Goal: Task Accomplishment & Management: Complete application form

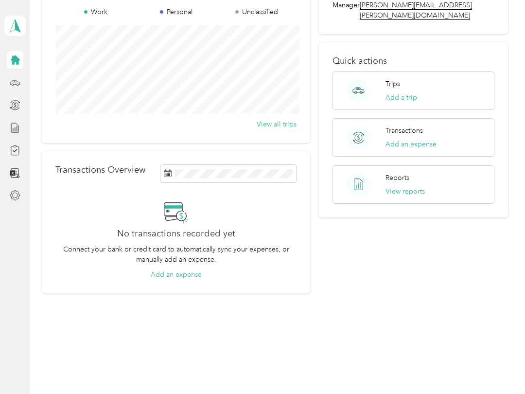
scroll to position [72, 0]
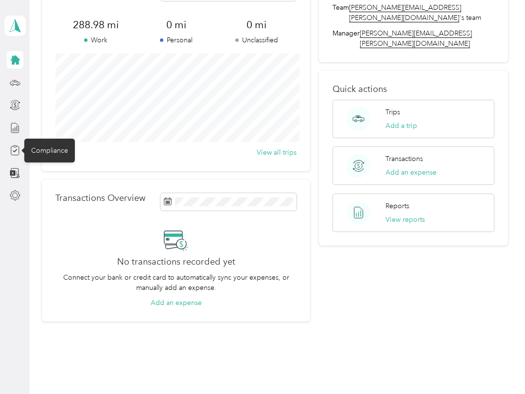
click at [40, 147] on div "Compliance" at bounding box center [49, 151] width 51 height 24
click at [17, 150] on icon at bounding box center [15, 150] width 11 height 11
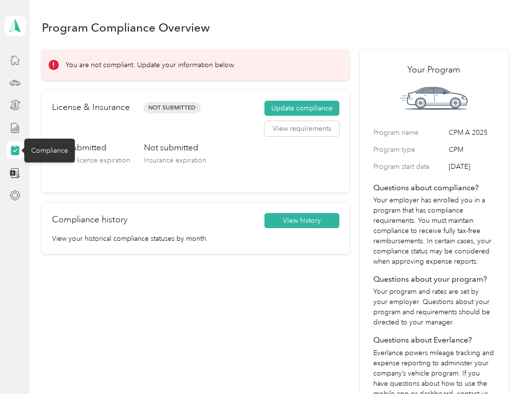
click at [237, 119] on div "License & Insurance Not Submitted Update compliance View requirements" at bounding box center [195, 121] width 287 height 41
click at [290, 106] on button "Update compliance" at bounding box center [302, 109] width 75 height 16
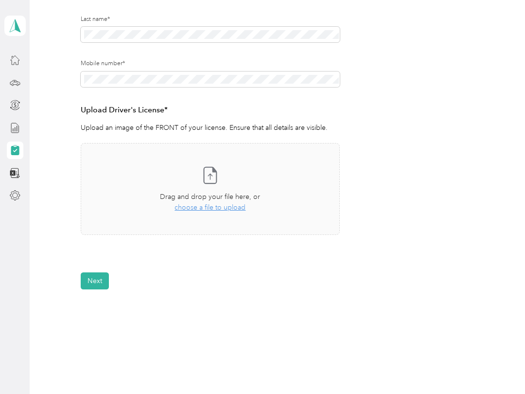
scroll to position [180, 0]
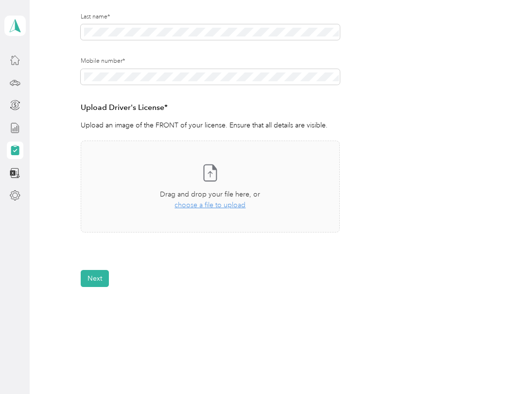
click at [219, 207] on span "choose a file to upload" at bounding box center [210, 205] width 71 height 8
click at [99, 305] on button "Next" at bounding box center [95, 307] width 28 height 17
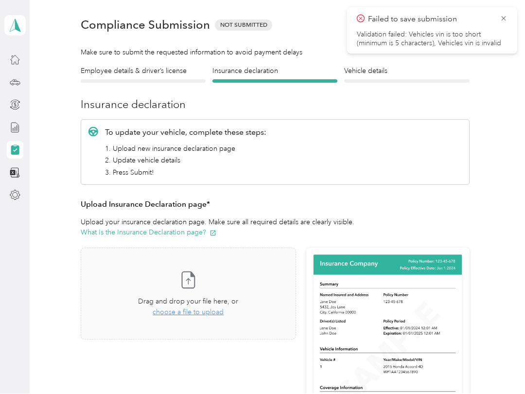
scroll to position [29, 0]
click at [504, 15] on icon at bounding box center [504, 19] width 8 height 9
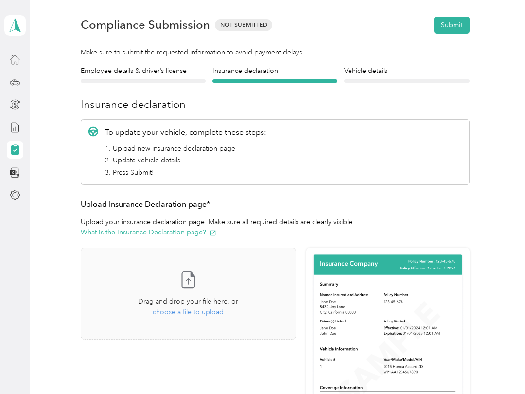
click at [157, 81] on div at bounding box center [143, 81] width 125 height 3
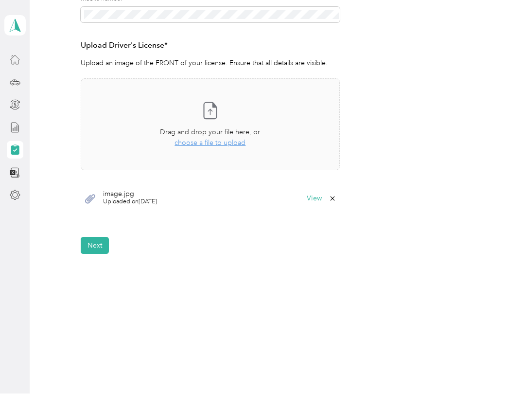
scroll to position [242, 0]
click at [99, 246] on button "Next" at bounding box center [95, 245] width 28 height 17
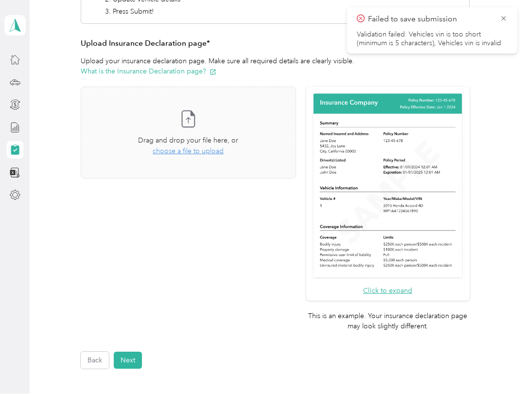
scroll to position [191, 0]
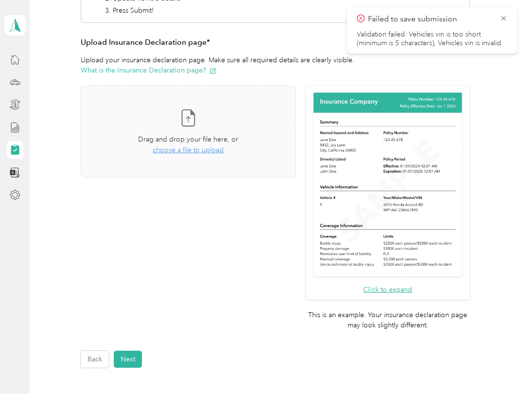
click at [195, 149] on span "choose a file to upload" at bounding box center [188, 150] width 71 height 8
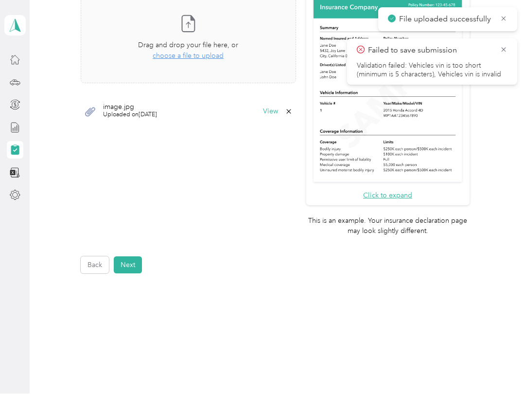
click at [128, 257] on button "Next" at bounding box center [128, 265] width 28 height 17
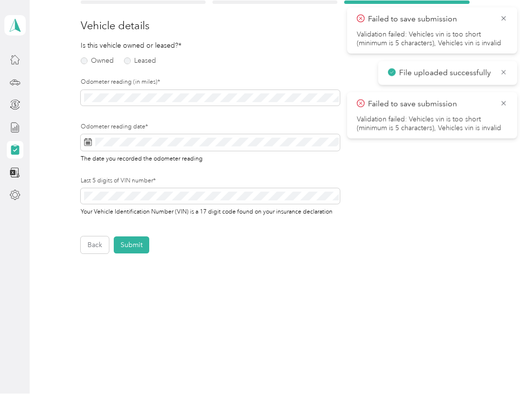
click at [86, 63] on label "Owned" at bounding box center [97, 61] width 33 height 7
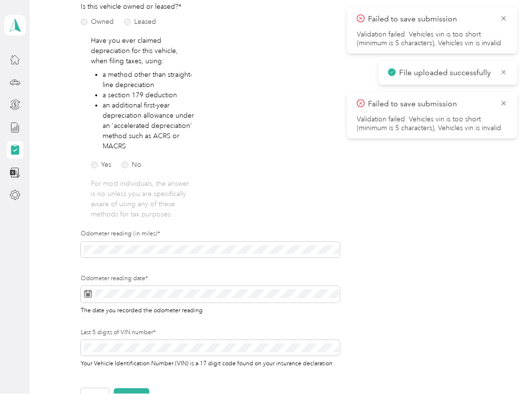
scroll to position [147, 0]
click at [124, 167] on label "No" at bounding box center [132, 164] width 20 height 7
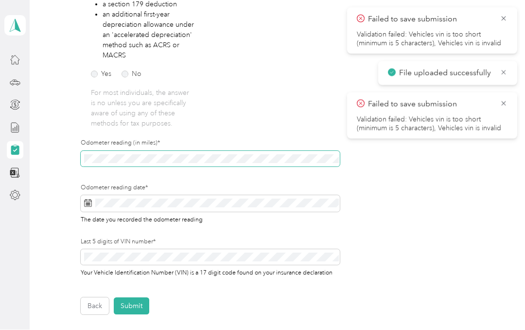
scroll to position [245, 0]
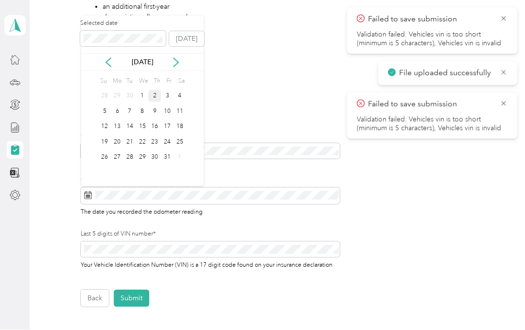
click at [158, 94] on div "2" at bounding box center [154, 96] width 13 height 12
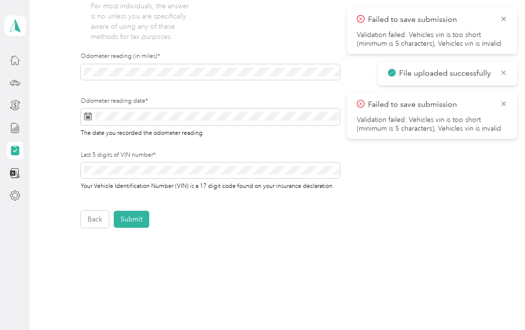
scroll to position [323, 0]
click at [137, 221] on button "Submit" at bounding box center [131, 220] width 35 height 17
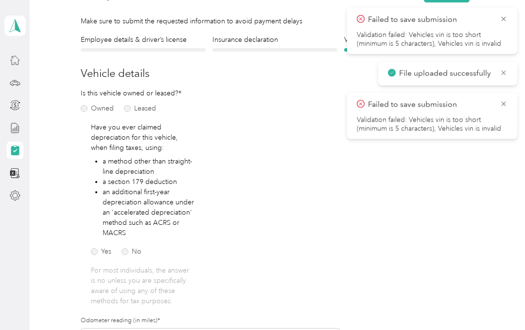
scroll to position [12, 0]
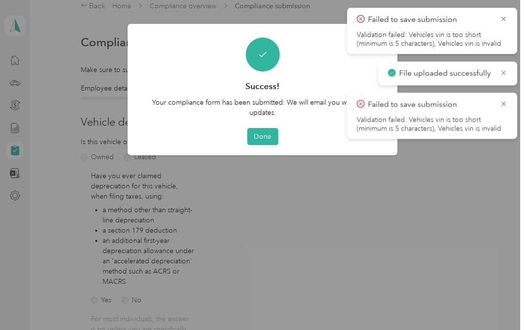
click at [265, 135] on button "Done" at bounding box center [262, 136] width 31 height 17
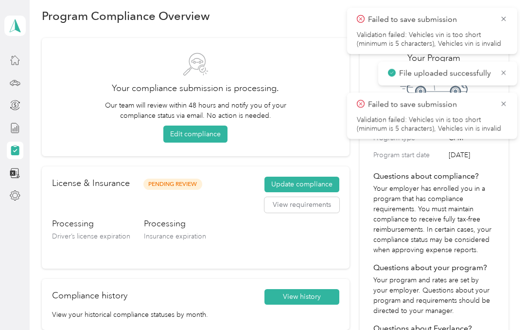
click at [507, 15] on icon at bounding box center [504, 19] width 8 height 9
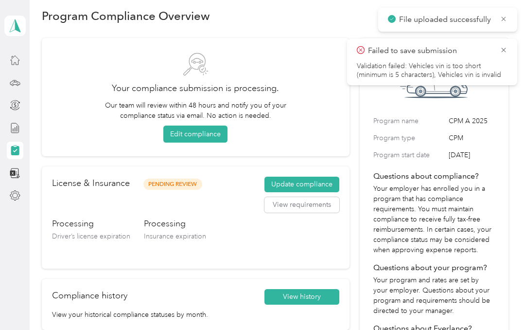
click at [510, 17] on div "File uploaded successfully" at bounding box center [447, 20] width 139 height 24
click at [505, 19] on icon at bounding box center [504, 19] width 8 height 9
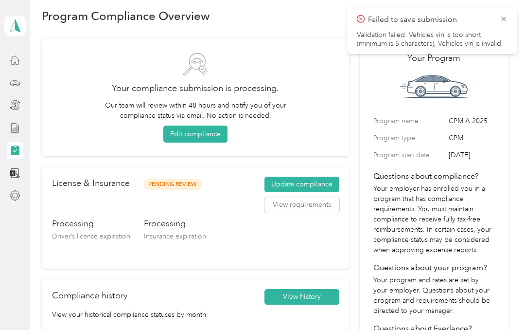
click at [507, 18] on icon at bounding box center [504, 19] width 8 height 9
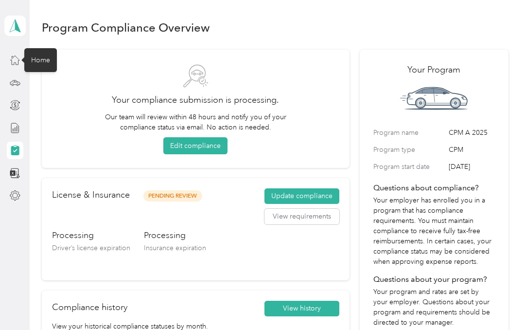
click at [11, 60] on icon at bounding box center [14, 60] width 9 height 9
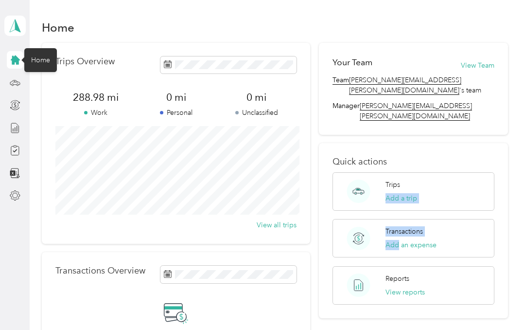
click at [426, 22] on div "Home" at bounding box center [275, 27] width 467 height 20
click at [64, 25] on h1 "Home" at bounding box center [58, 27] width 33 height 10
click at [13, 23] on icon at bounding box center [15, 25] width 11 height 13
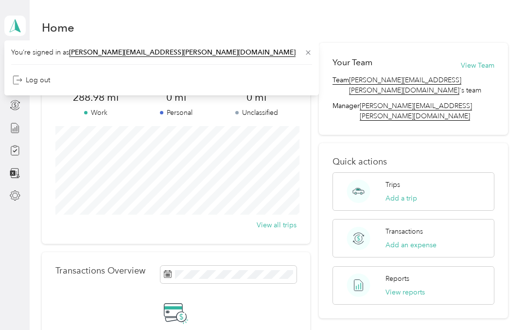
click at [390, 16] on div "Home Trips Overview 288.98 mi Work 0 mi Personal 0 mi Unclassified View all tri…" at bounding box center [275, 223] width 491 height 447
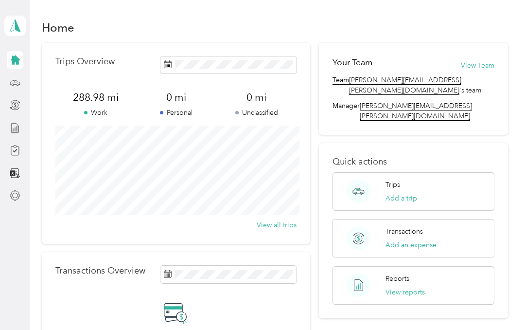
click at [15, 60] on icon at bounding box center [15, 59] width 9 height 9
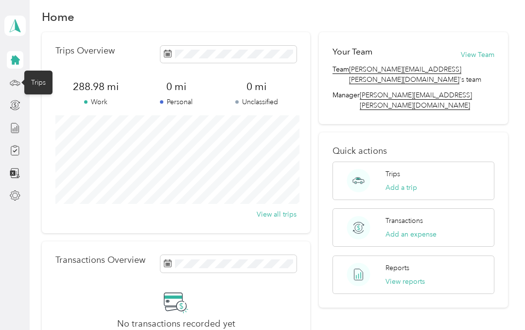
scroll to position [11, 0]
click at [520, 228] on div "Home Trips Overview 288.98 mi Work 0 mi Personal 0 mi Unclassified View all tri…" at bounding box center [275, 212] width 491 height 447
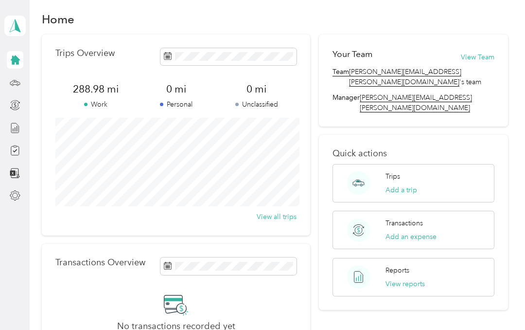
click at [24, 22] on span at bounding box center [14, 26] width 21 height 20
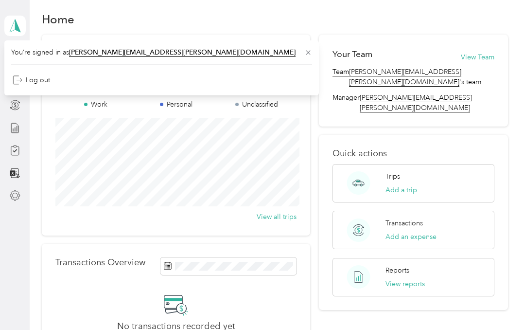
click at [3, 250] on aside "[PERSON_NAME] Personal dashboard" at bounding box center [15, 165] width 30 height 330
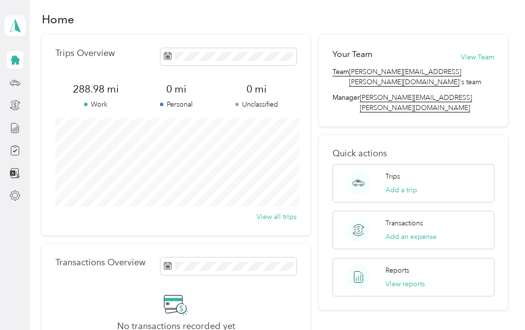
click at [13, 61] on icon at bounding box center [15, 59] width 9 height 9
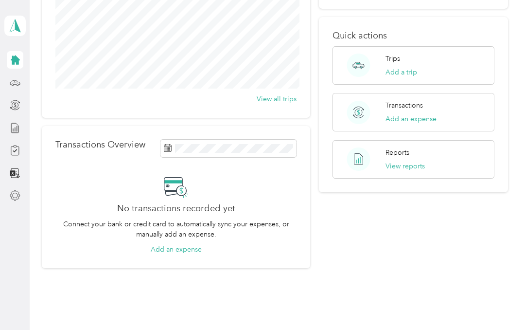
scroll to position [126, 0]
click at [15, 82] on icon at bounding box center [15, 82] width 11 height 11
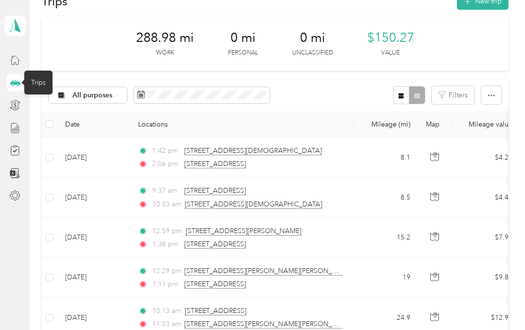
scroll to position [33, 0]
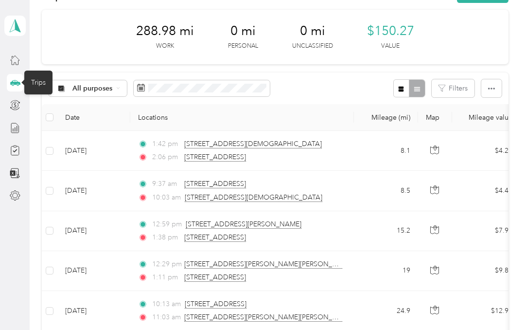
click at [370, 178] on td "8.5" at bounding box center [386, 191] width 64 height 40
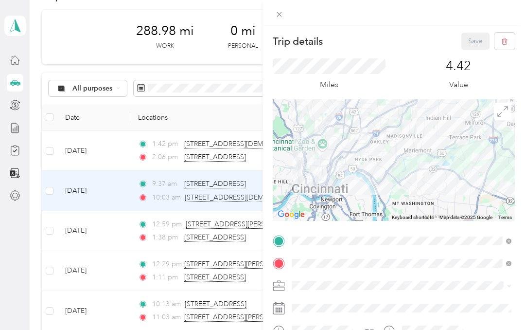
click at [279, 10] on icon at bounding box center [279, 14] width 8 height 8
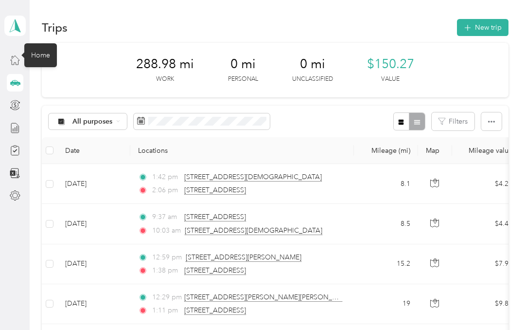
click at [12, 61] on icon at bounding box center [14, 60] width 9 height 9
